Goal: Transaction & Acquisition: Purchase product/service

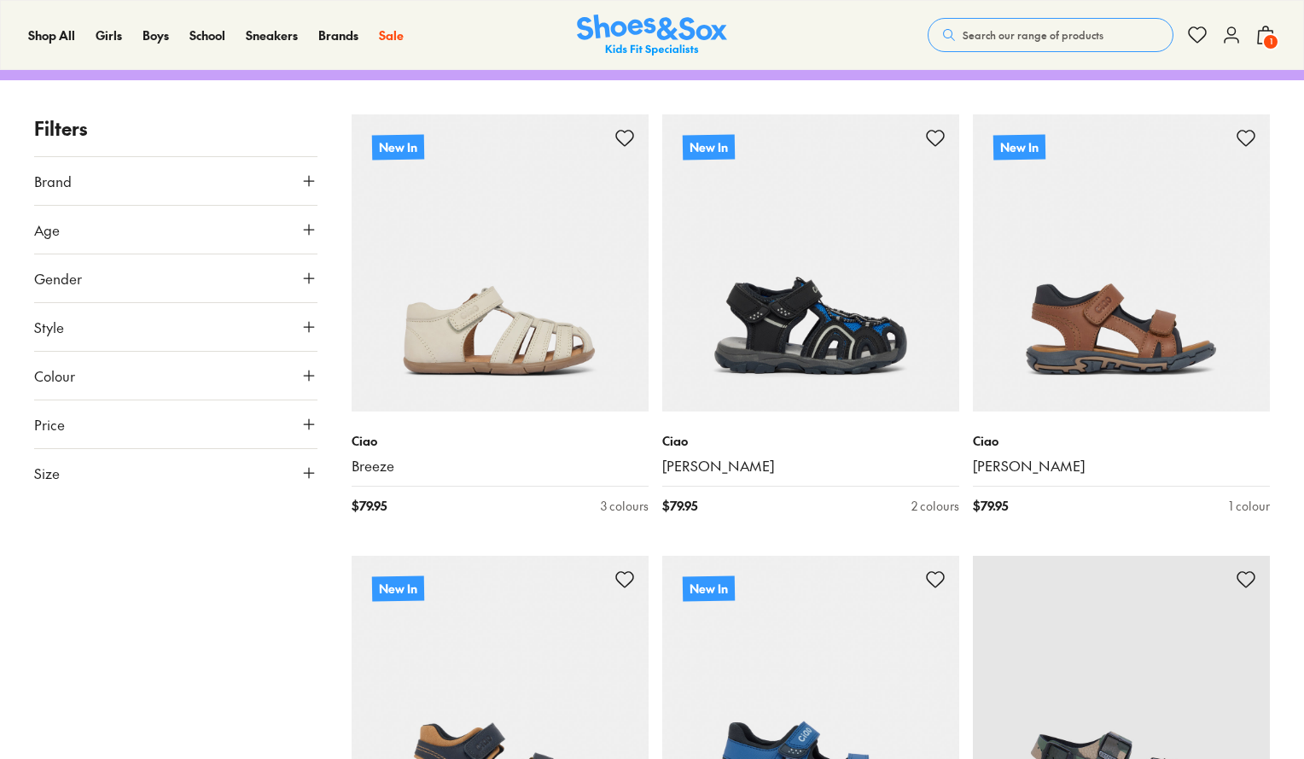
click at [304, 464] on icon at bounding box center [308, 472] width 17 height 17
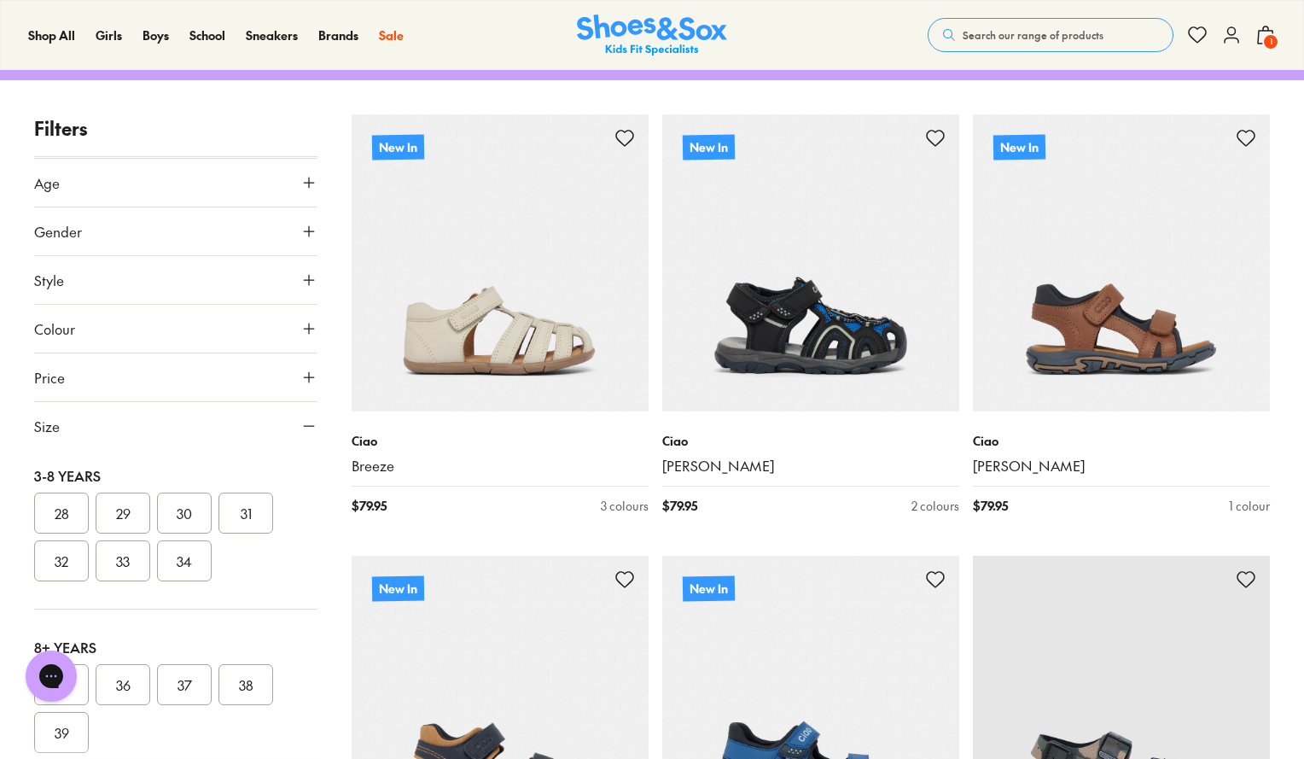
scroll to position [353, 0]
click at [129, 492] on button "29" at bounding box center [123, 512] width 55 height 41
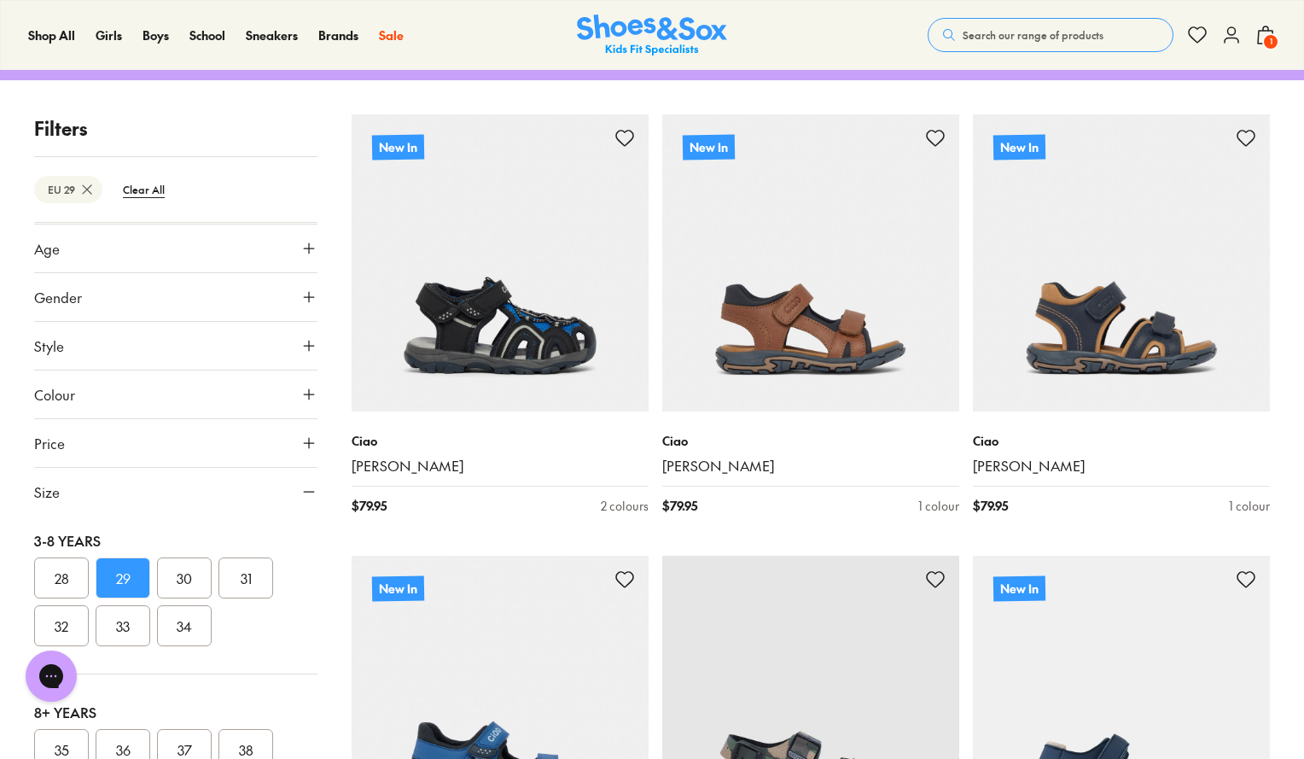
click at [179, 564] on button "30" at bounding box center [184, 577] width 55 height 41
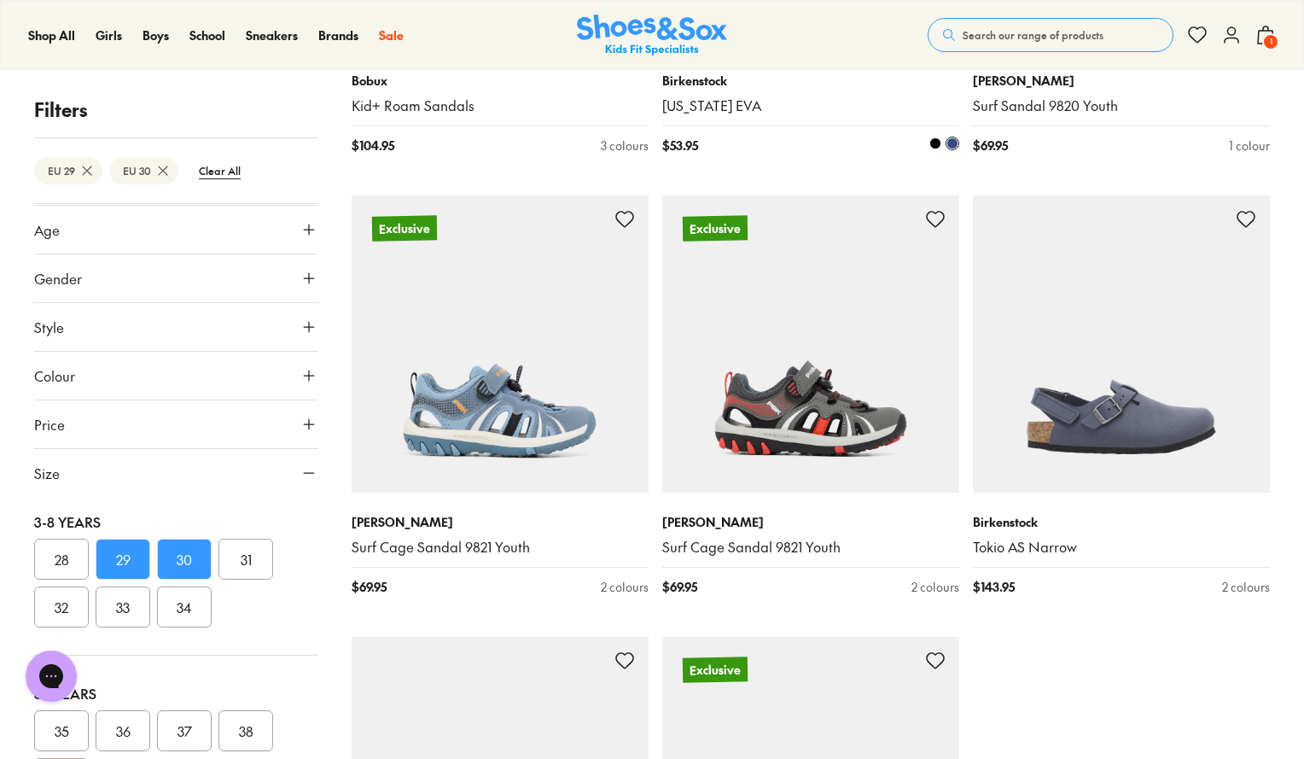
scroll to position [4514, 0]
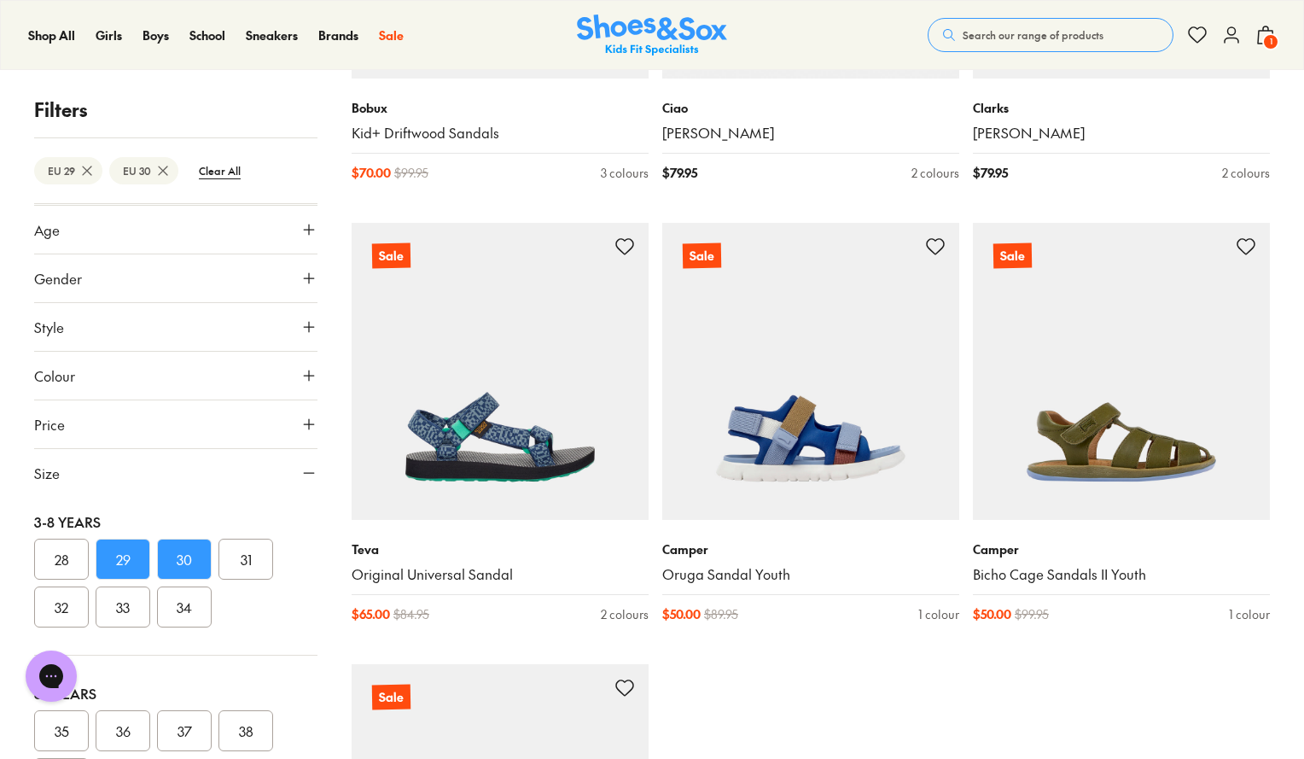
scroll to position [9032, 0]
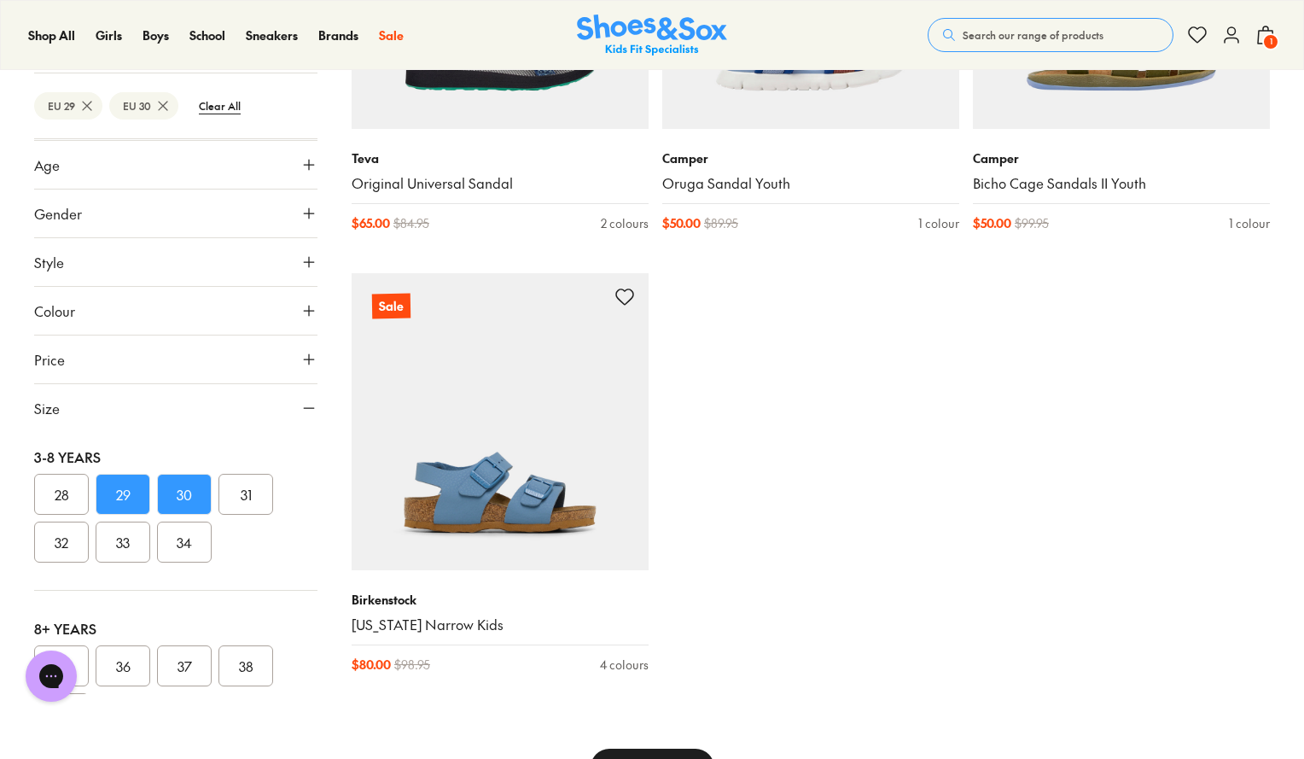
type input "***"
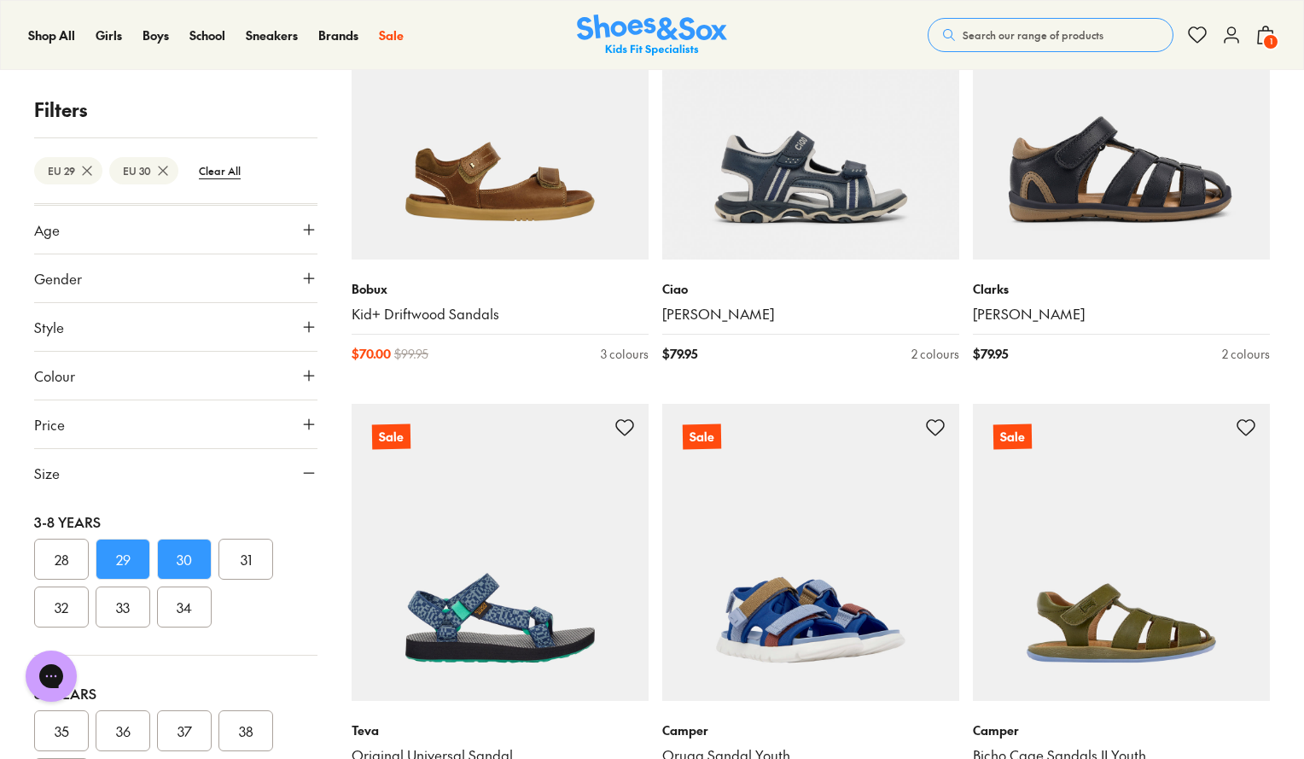
scroll to position [8593, 0]
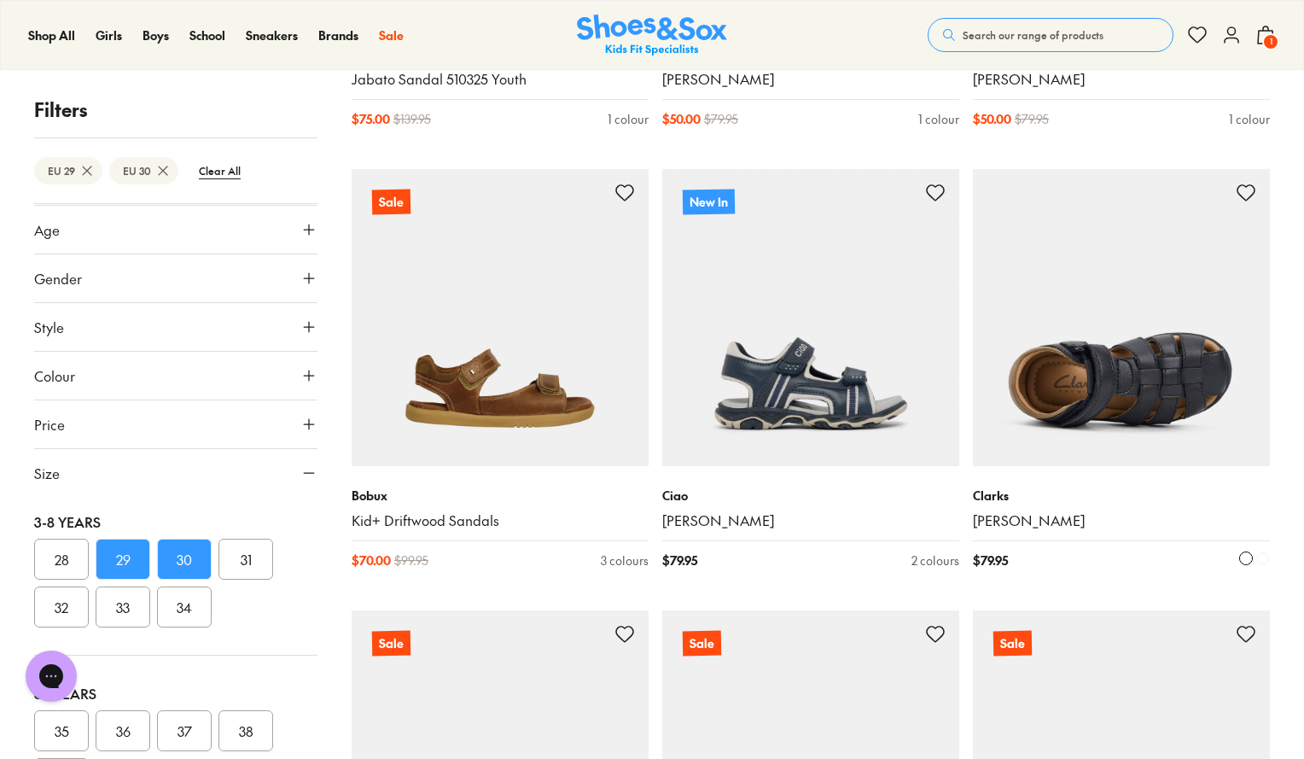
click at [1096, 261] on img at bounding box center [1121, 317] width 297 height 297
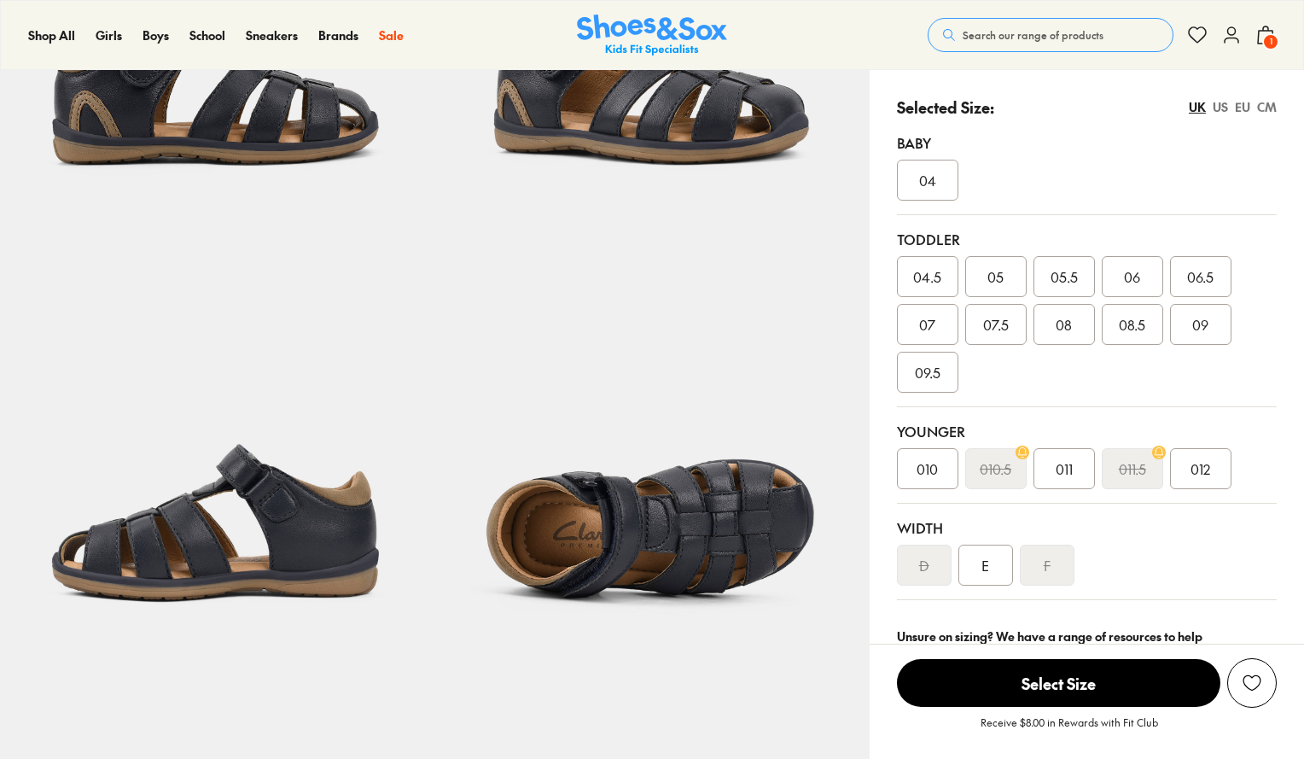
scroll to position [320, 0]
select select "*"
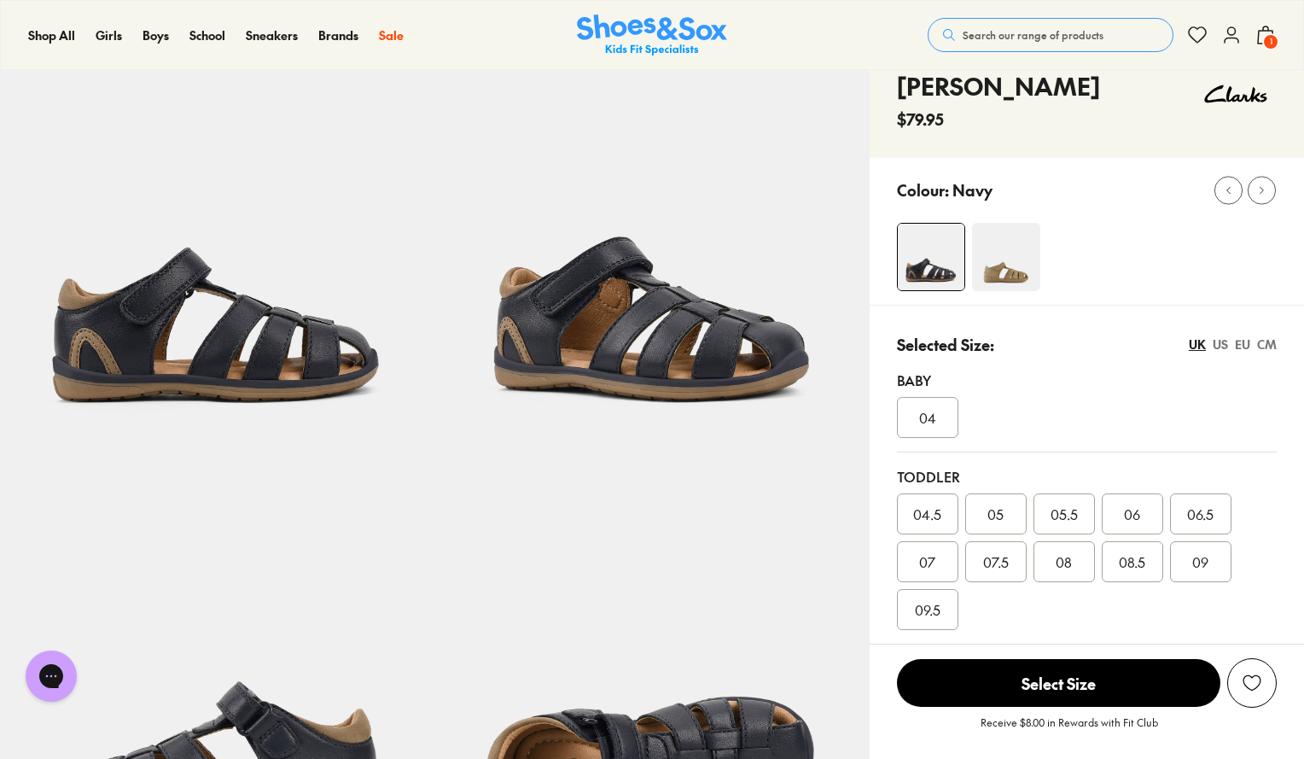
scroll to position [0, 0]
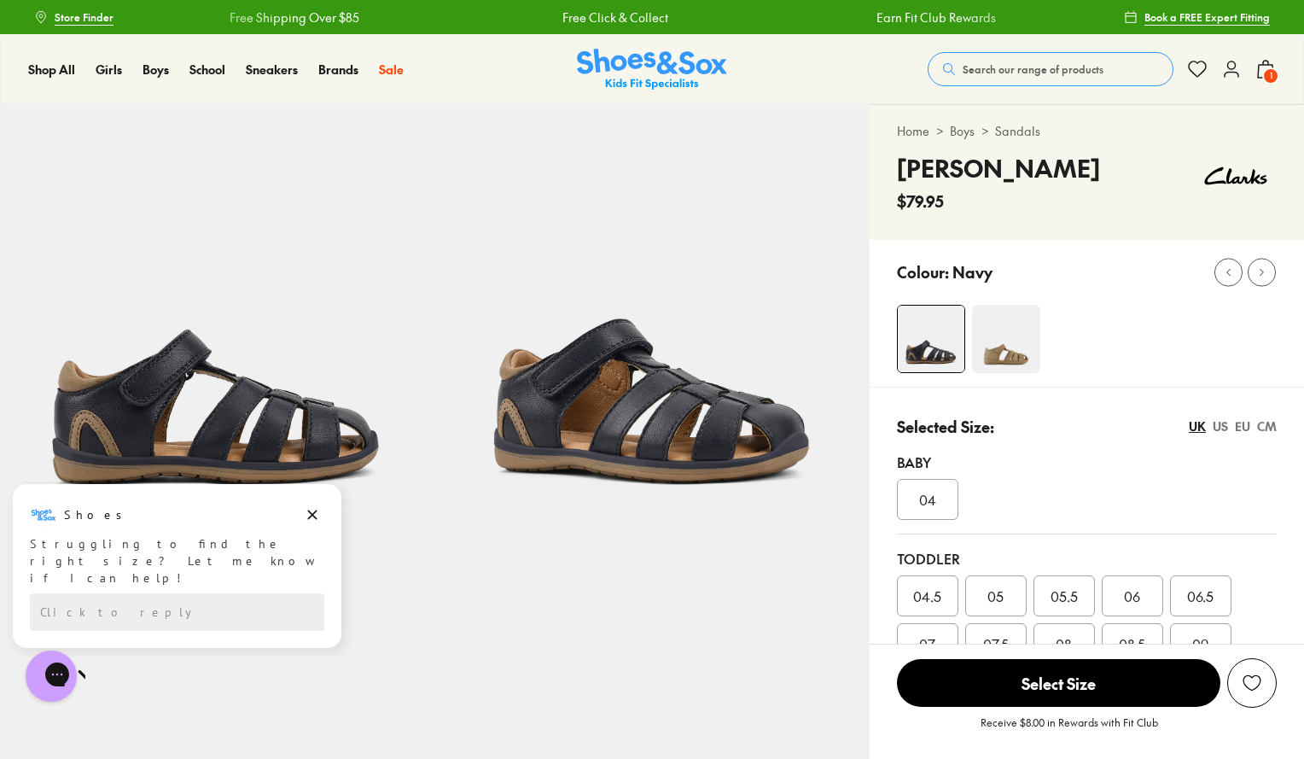
click at [1234, 69] on use at bounding box center [1232, 68] width 14 height 15
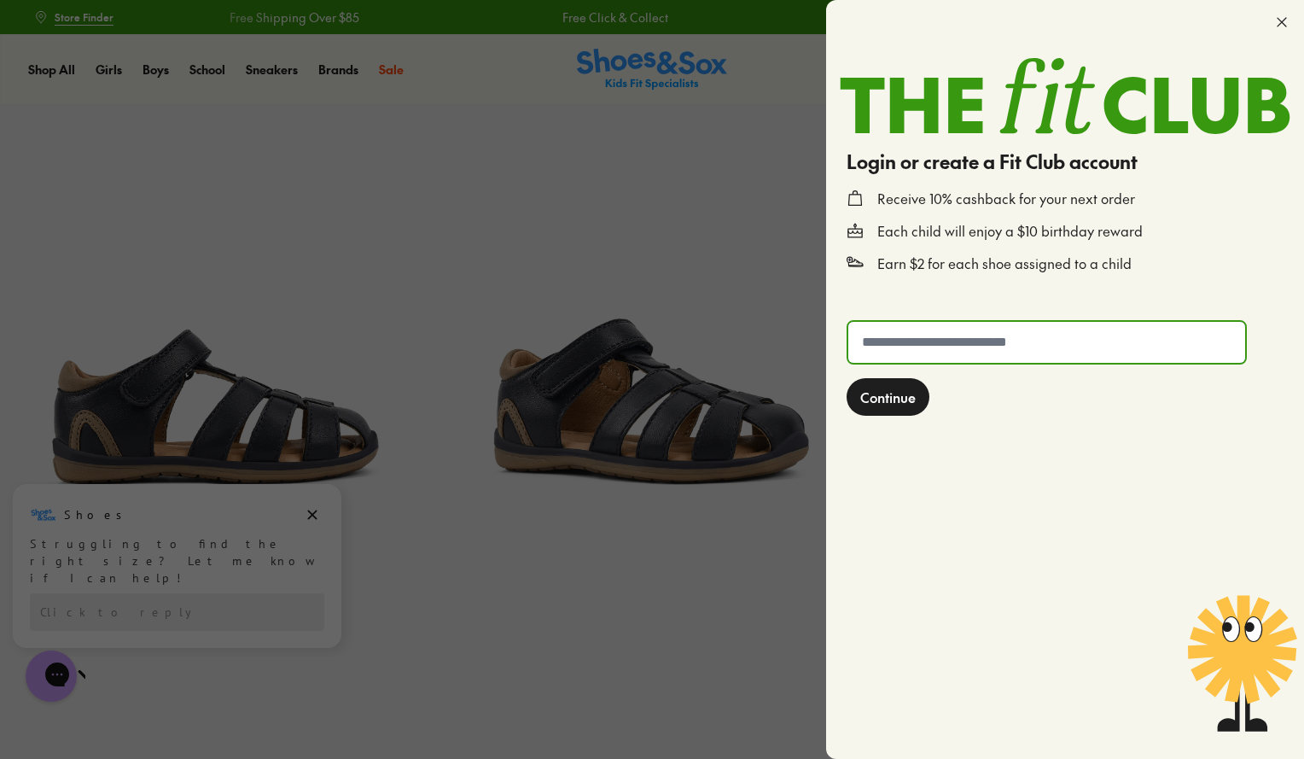
click at [898, 335] on input "text" at bounding box center [1047, 342] width 397 height 41
type input "**********"
click at [884, 396] on span "Continue" at bounding box center [887, 397] width 55 height 20
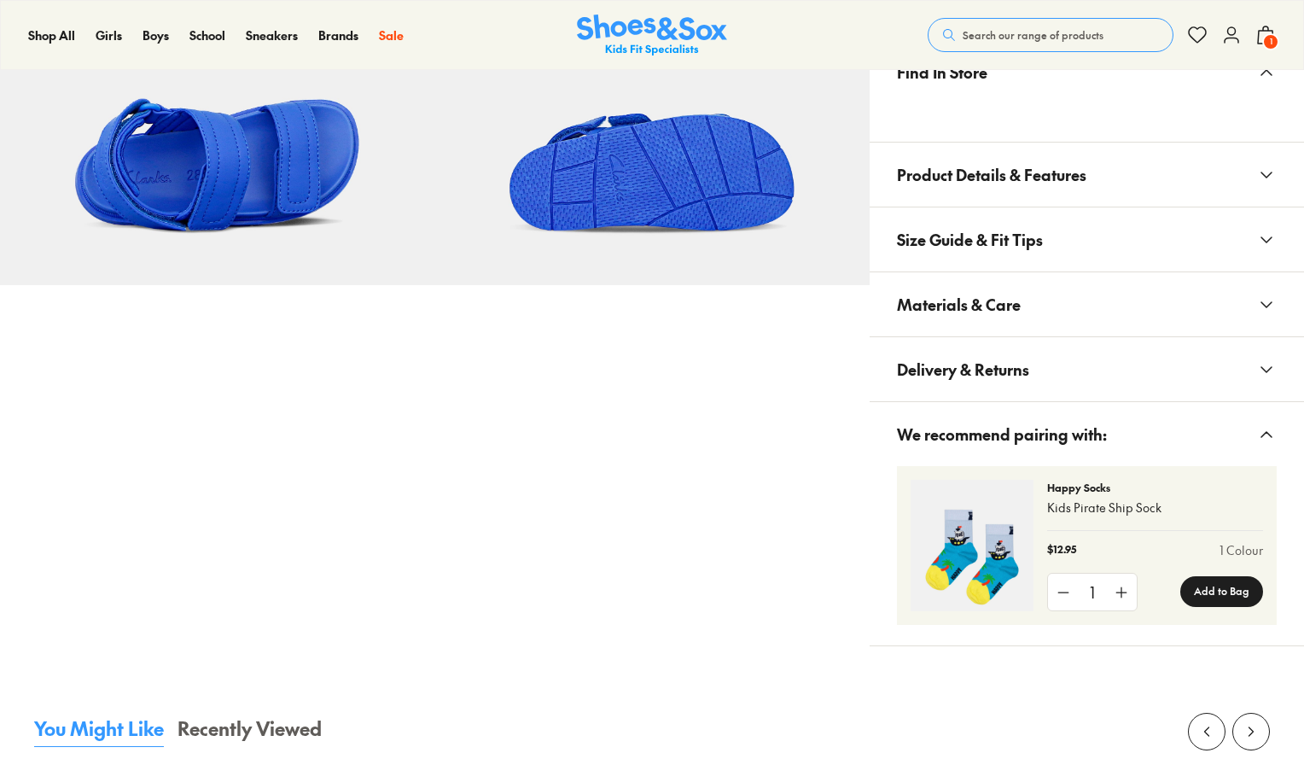
scroll to position [1134, 0]
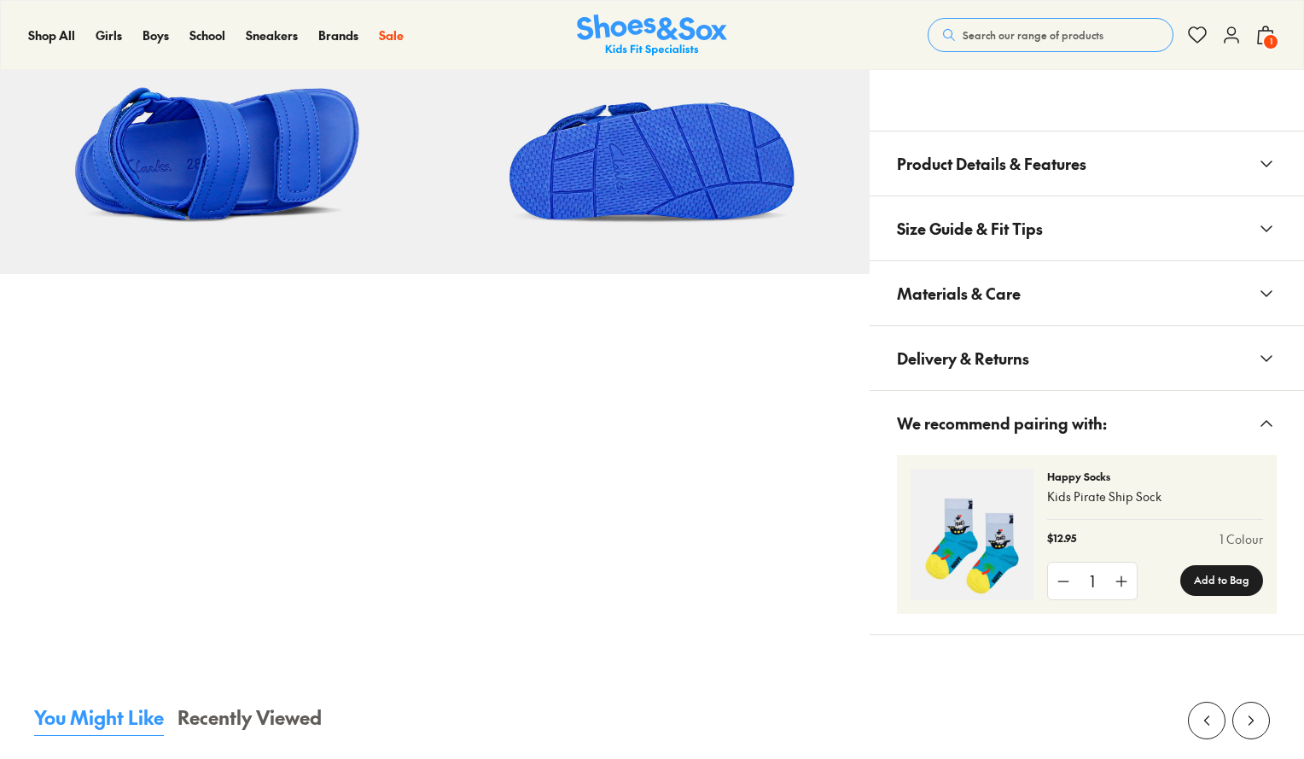
click at [938, 368] on span "Delivery & Returns" at bounding box center [963, 358] width 132 height 50
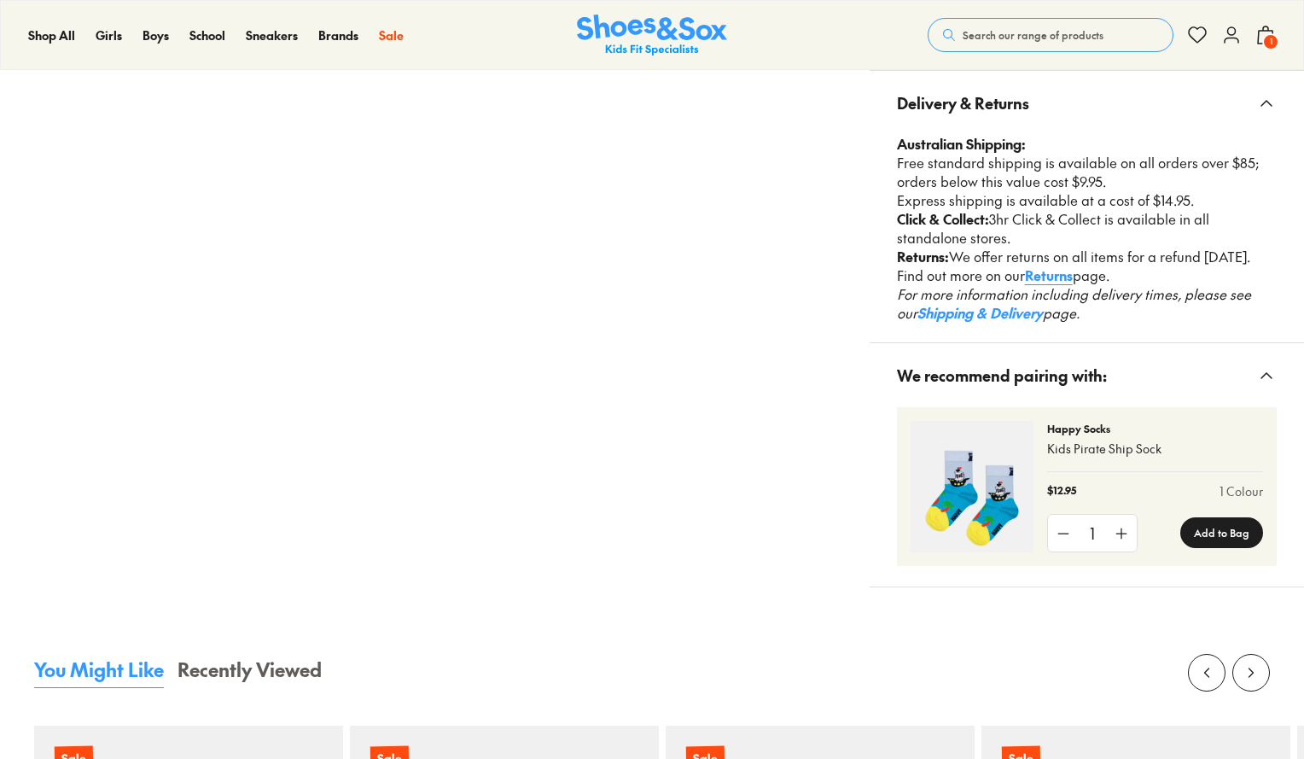
scroll to position [1053, 0]
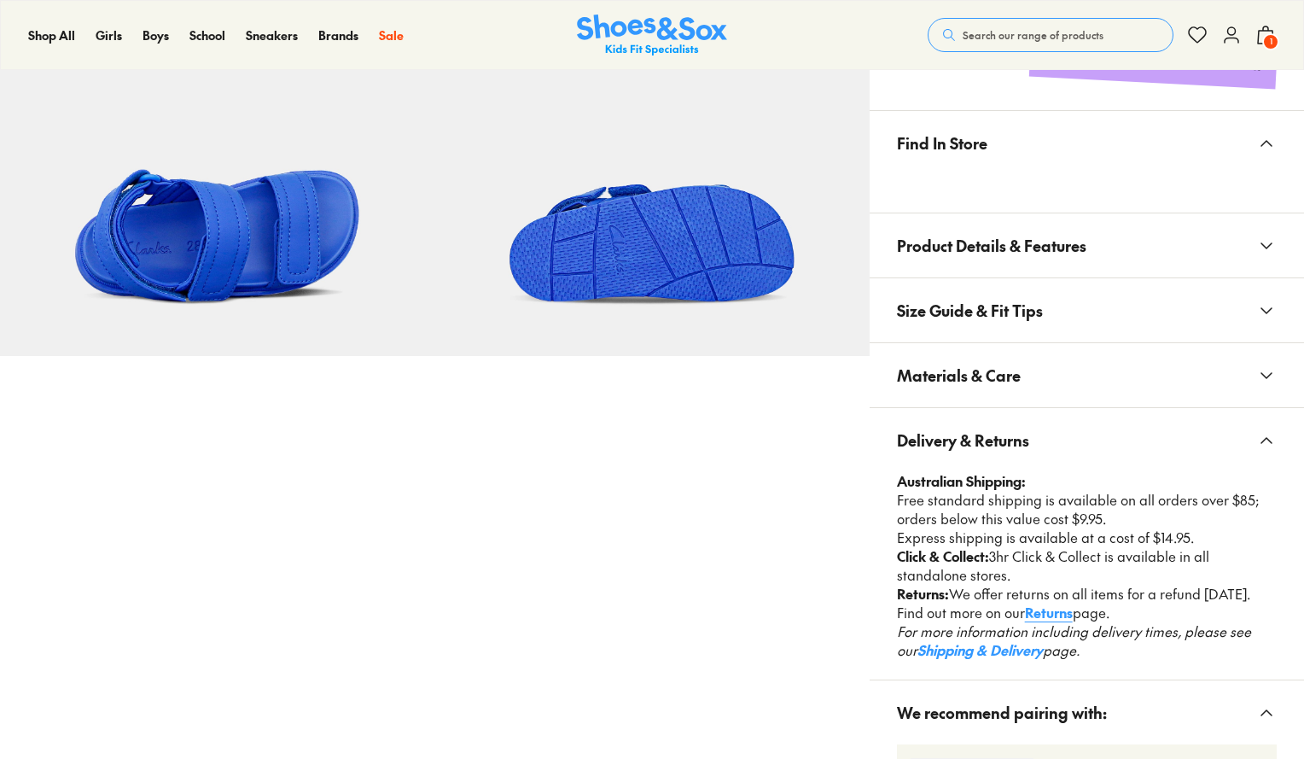
select select "*"
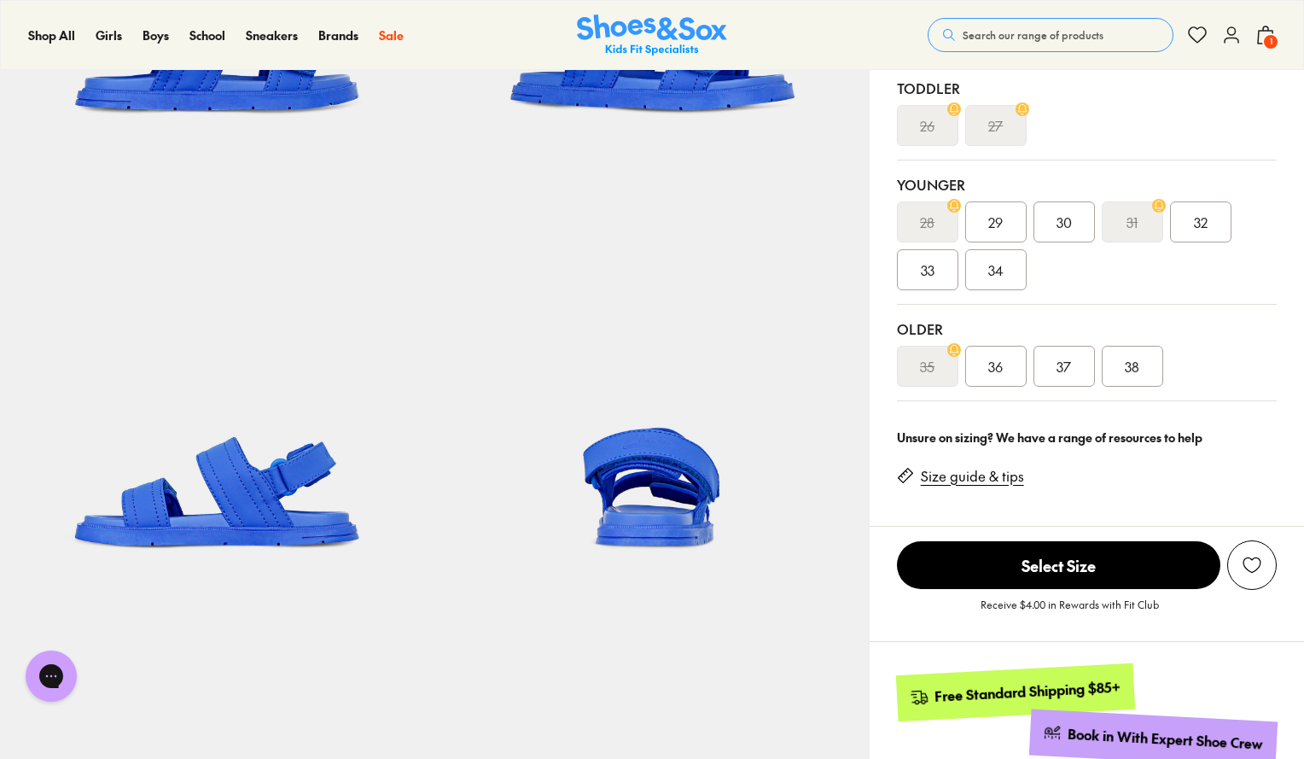
scroll to position [0, 0]
